Goal: Task Accomplishment & Management: Manage account settings

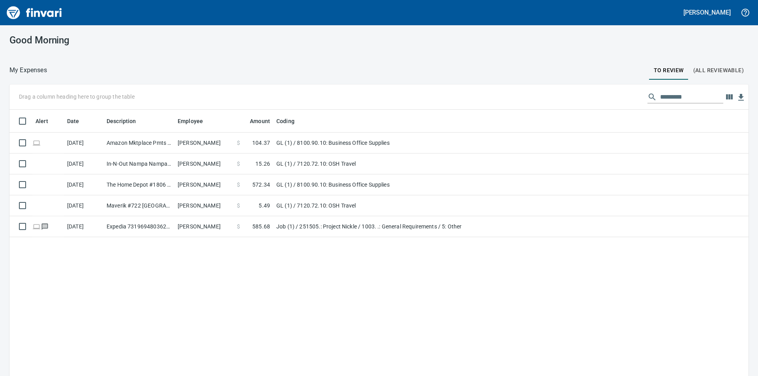
scroll to position [284, 728]
drag, startPoint x: 735, startPoint y: 0, endPoint x: 580, endPoint y: 42, distance: 161.3
click at [580, 42] on div "Good Morning" at bounding box center [379, 40] width 758 height 30
click at [743, 12] on icon "button" at bounding box center [745, 12] width 9 height 9
click at [724, 14] on div at bounding box center [379, 188] width 758 height 376
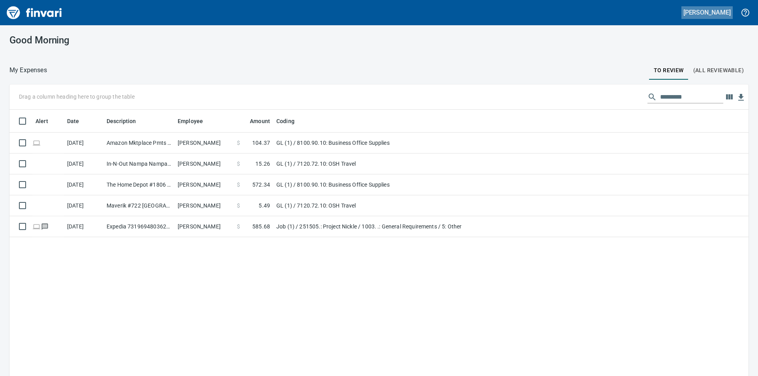
click at [724, 14] on h5 "[PERSON_NAME]" at bounding box center [707, 12] width 47 height 8
click at [39, 15] on div at bounding box center [379, 188] width 758 height 376
click at [41, 13] on img "Finvari" at bounding box center [34, 12] width 59 height 19
click at [697, 18] on button "[PERSON_NAME]" at bounding box center [707, 12] width 51 height 12
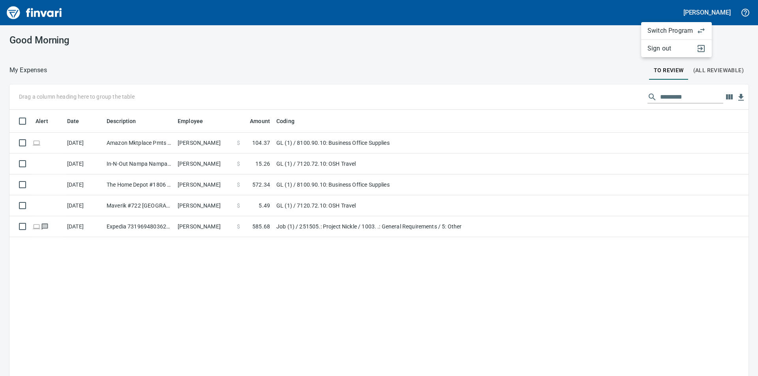
click at [658, 33] on span "Switch Program" at bounding box center [670, 30] width 45 height 9
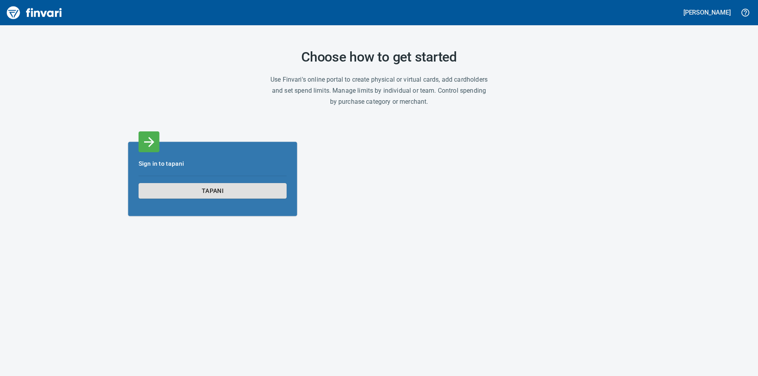
click at [203, 188] on span "tapani" at bounding box center [213, 191] width 134 height 11
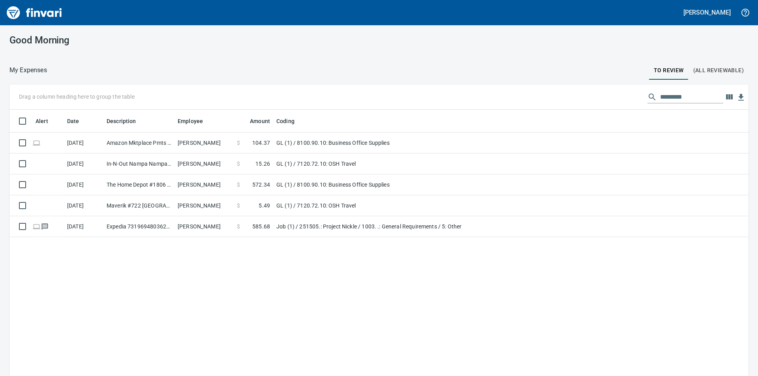
scroll to position [284, 728]
click at [699, 35] on div "Good Morning" at bounding box center [379, 40] width 758 height 30
drag, startPoint x: 707, startPoint y: 36, endPoint x: 726, endPoint y: 34, distance: 18.7
click at [726, 34] on div "Good Morning" at bounding box center [379, 40] width 758 height 30
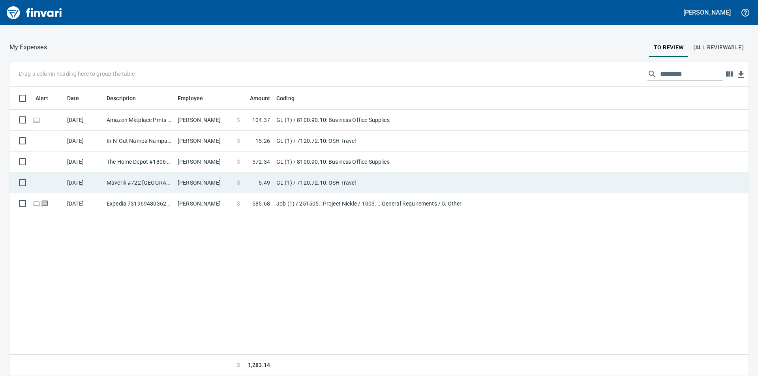
scroll to position [0, 0]
